Goal: Navigation & Orientation: Go to known website

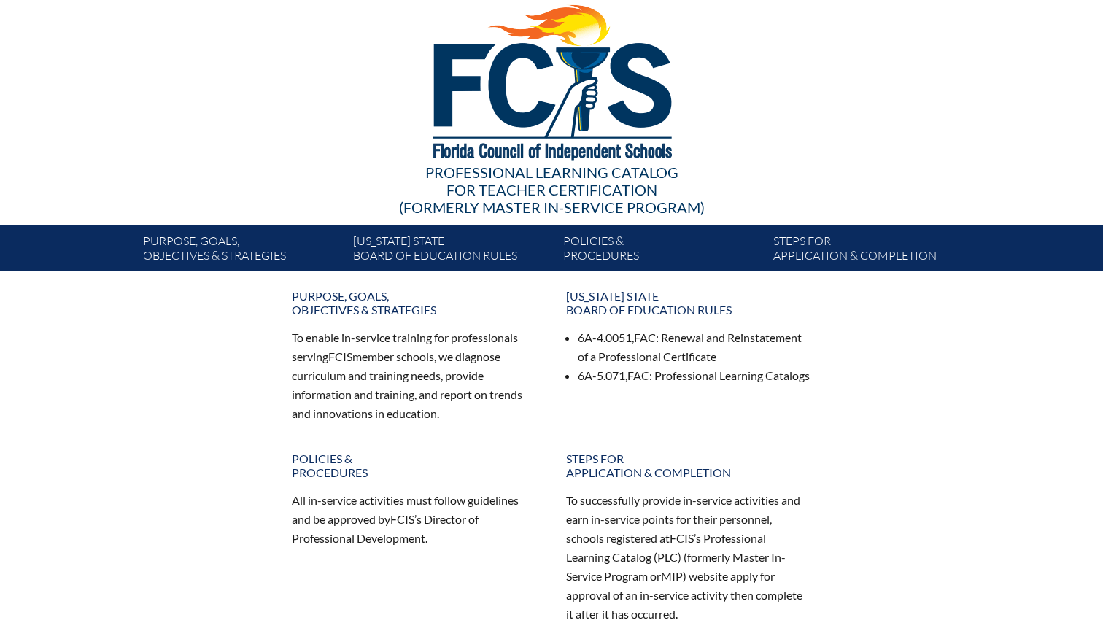
scroll to position [274, 0]
